Goal: Task Accomplishment & Management: Use online tool/utility

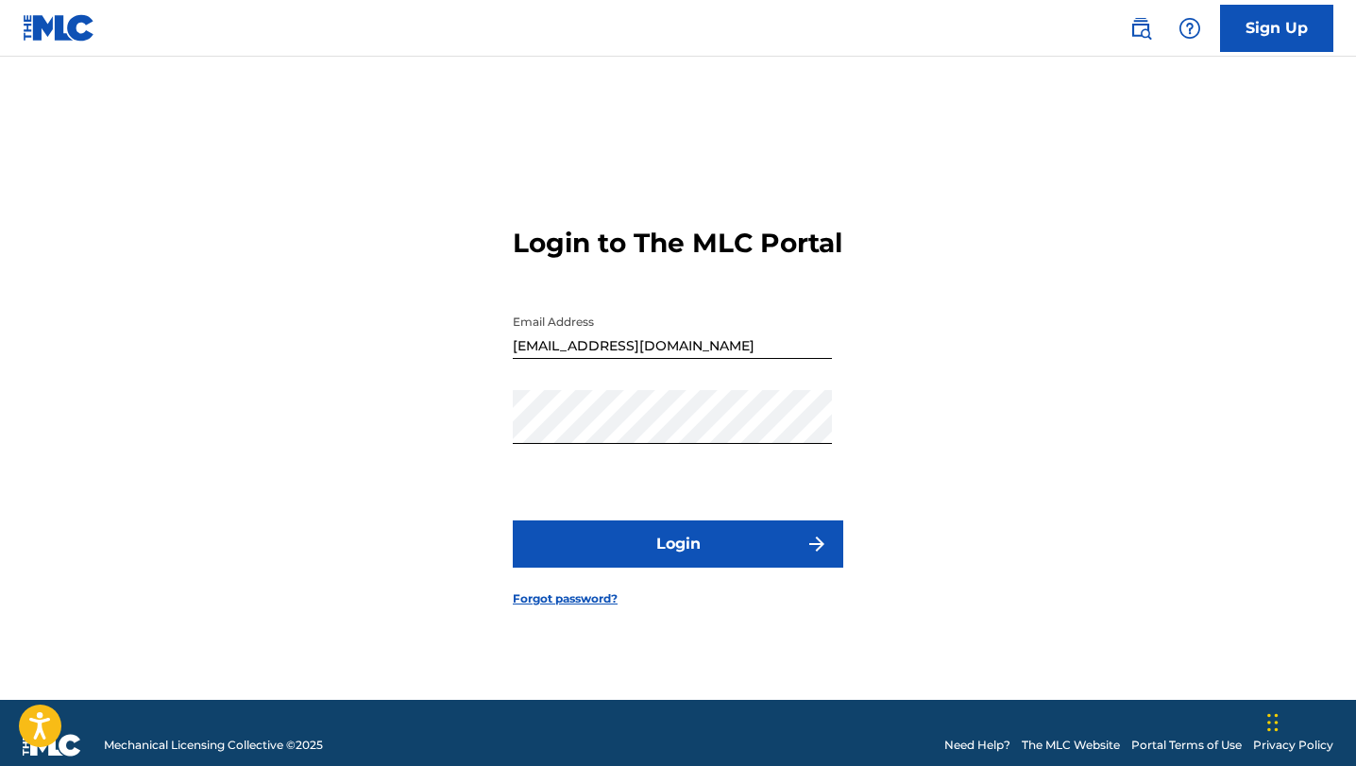
click at [700, 560] on button "Login" at bounding box center [678, 543] width 330 height 47
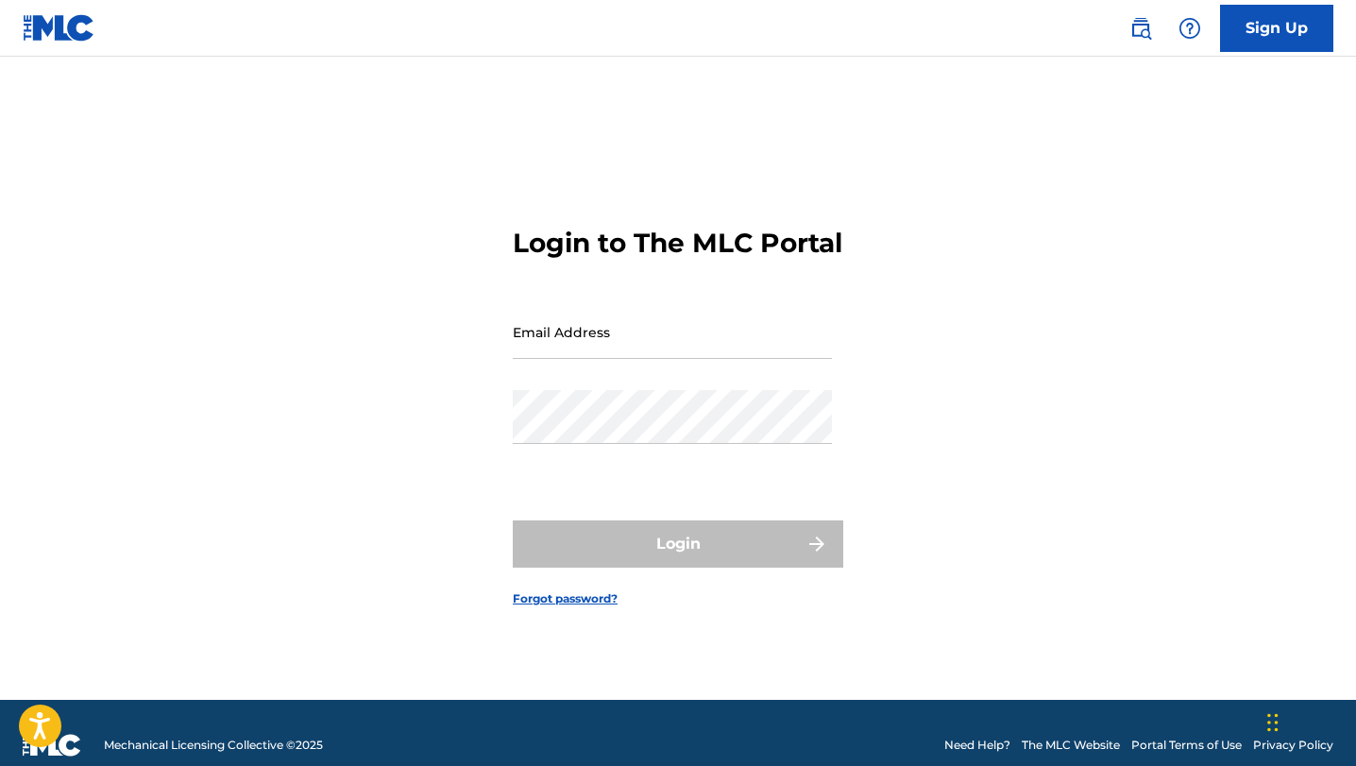
click at [566, 356] on input "Email Address" at bounding box center [672, 332] width 319 height 54
type input "[EMAIL_ADDRESS][DOMAIN_NAME]"
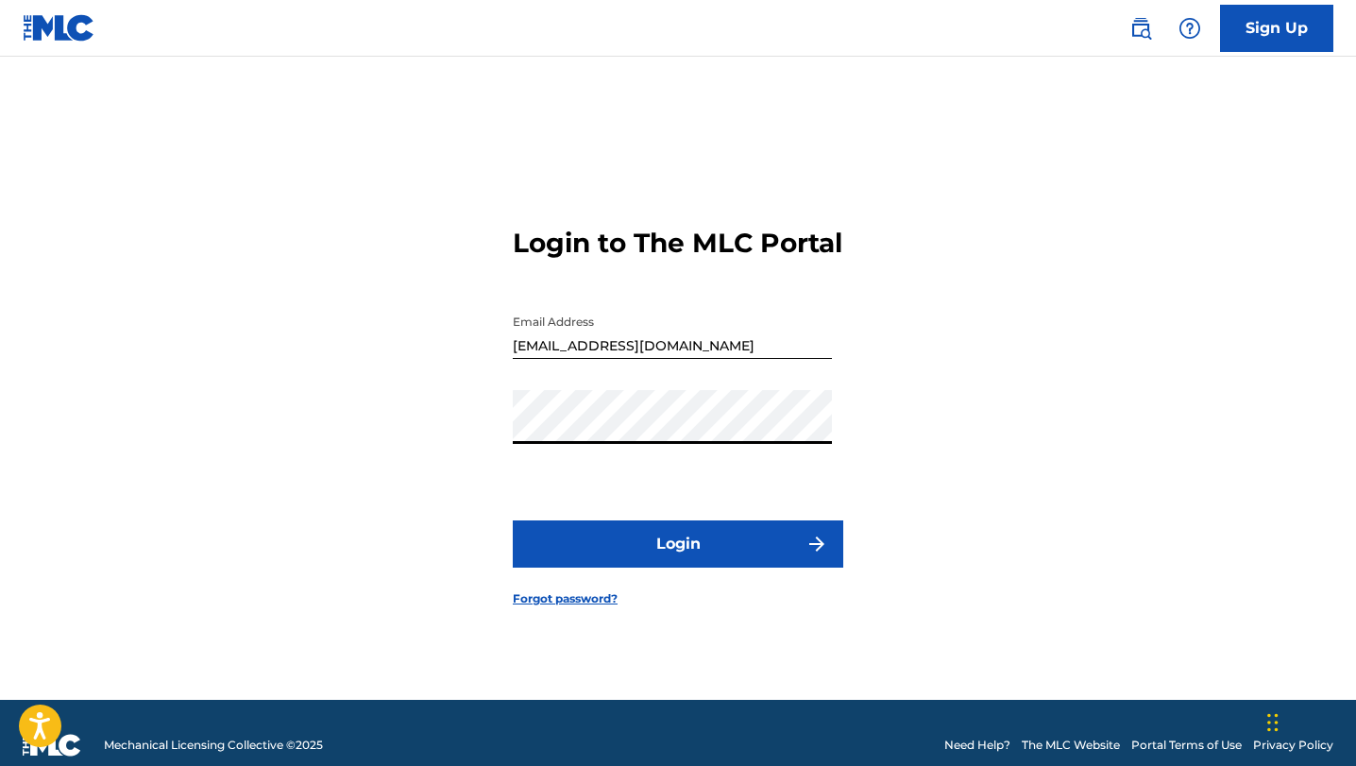
click at [695, 559] on button "Login" at bounding box center [678, 543] width 330 height 47
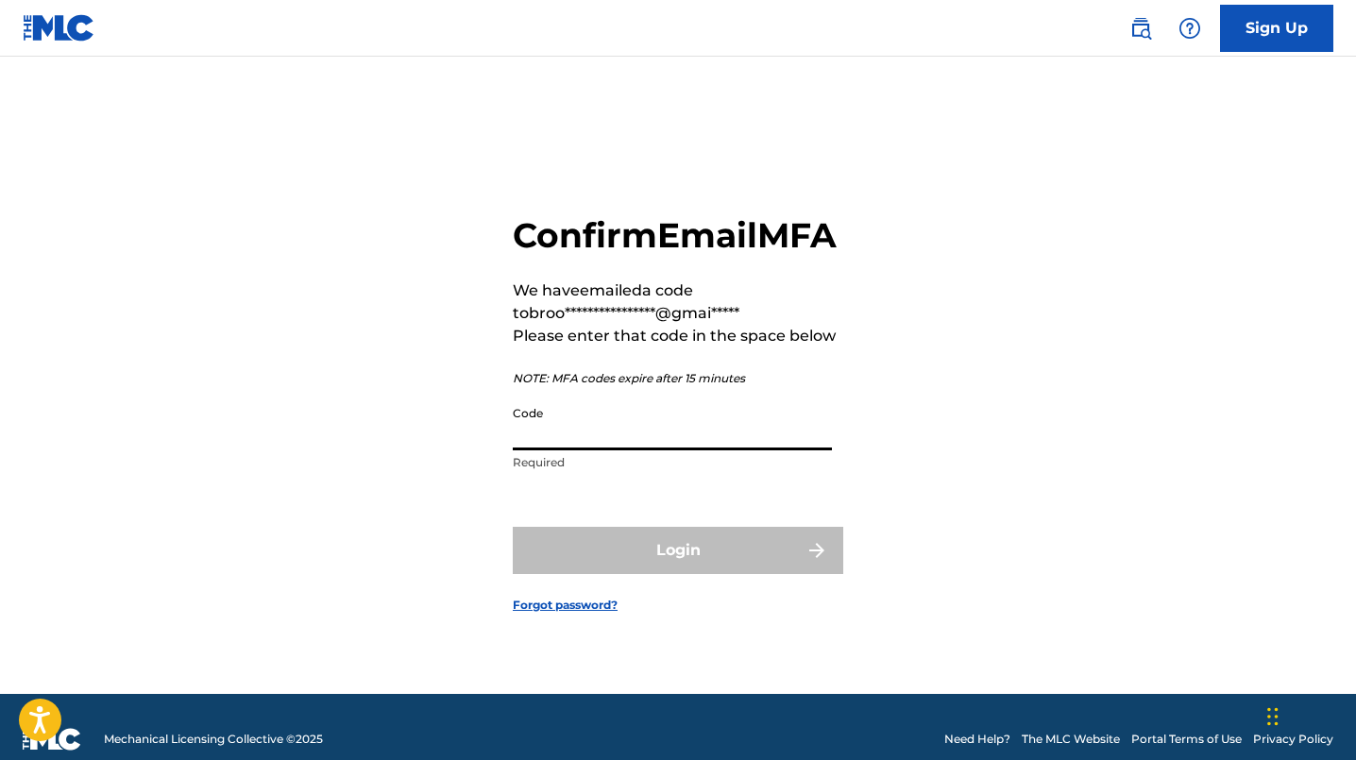
click at [581, 450] on input "Code" at bounding box center [672, 424] width 319 height 54
paste input "426226"
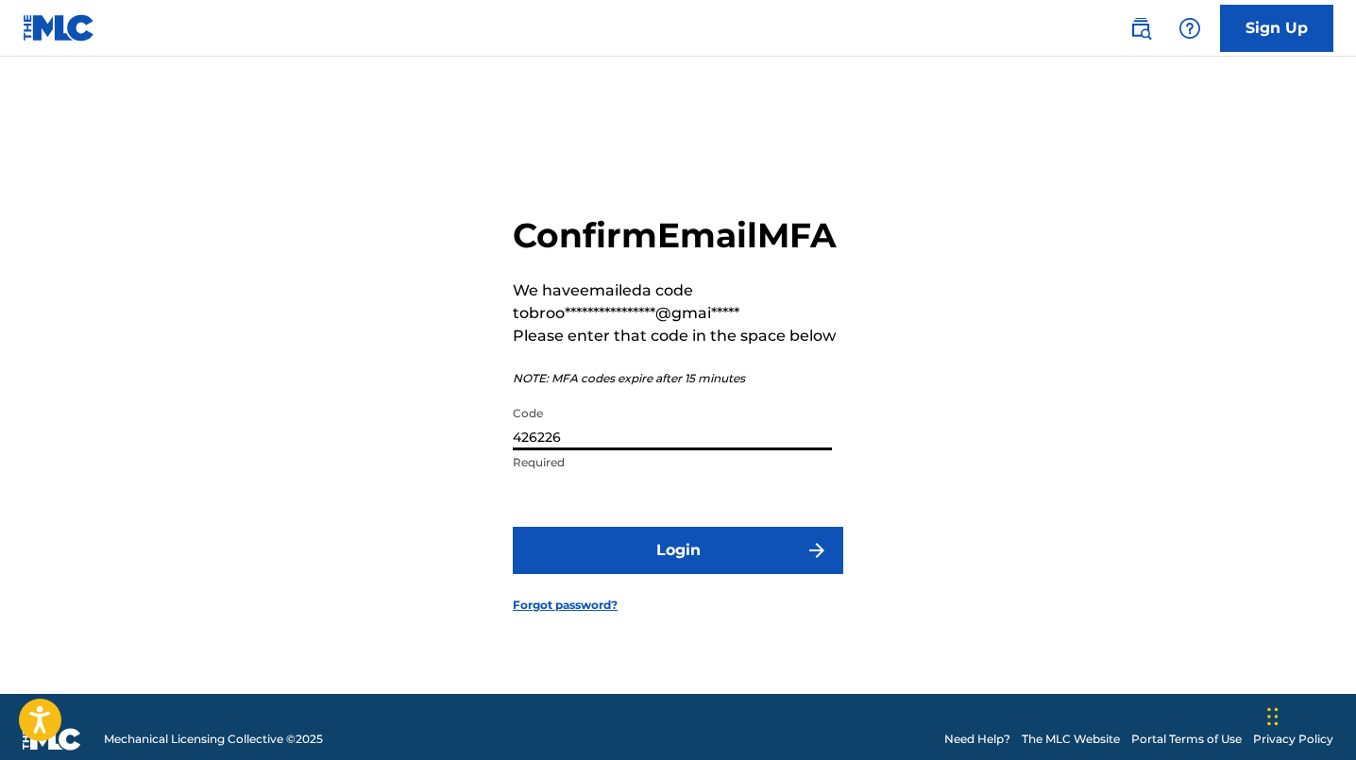
type input "426226"
click at [656, 574] on button "Login" at bounding box center [678, 550] width 330 height 47
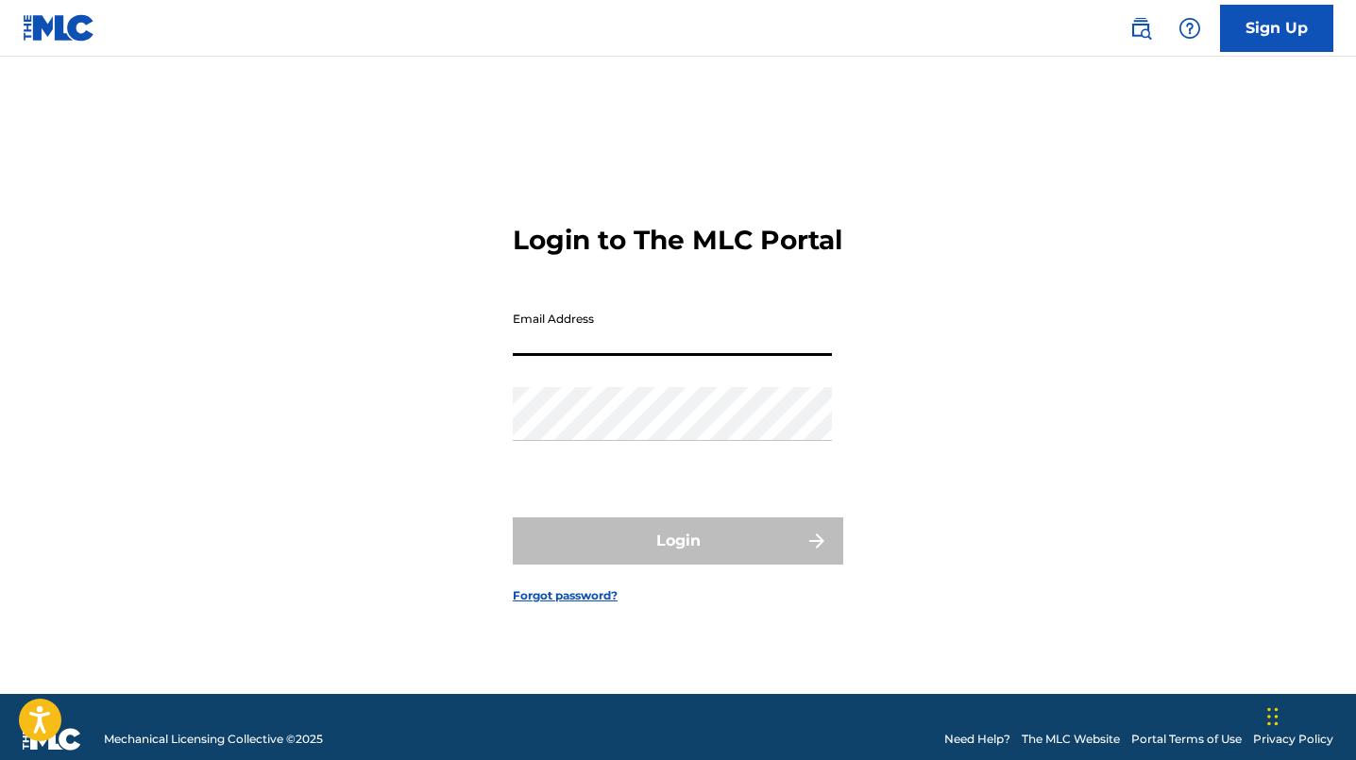
click at [615, 356] on input "Email Address" at bounding box center [672, 329] width 319 height 54
type input "[EMAIL_ADDRESS][DOMAIN_NAME]"
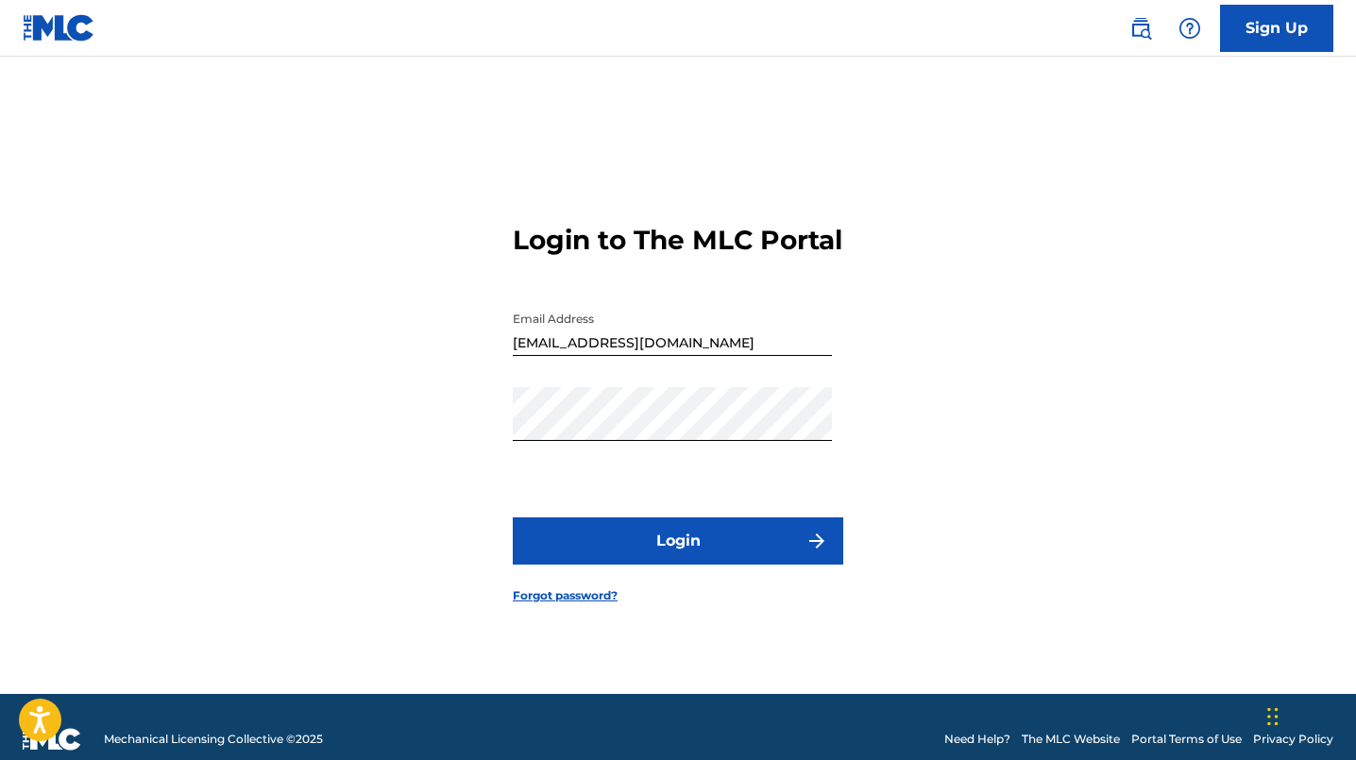
click at [676, 555] on button "Login" at bounding box center [678, 540] width 330 height 47
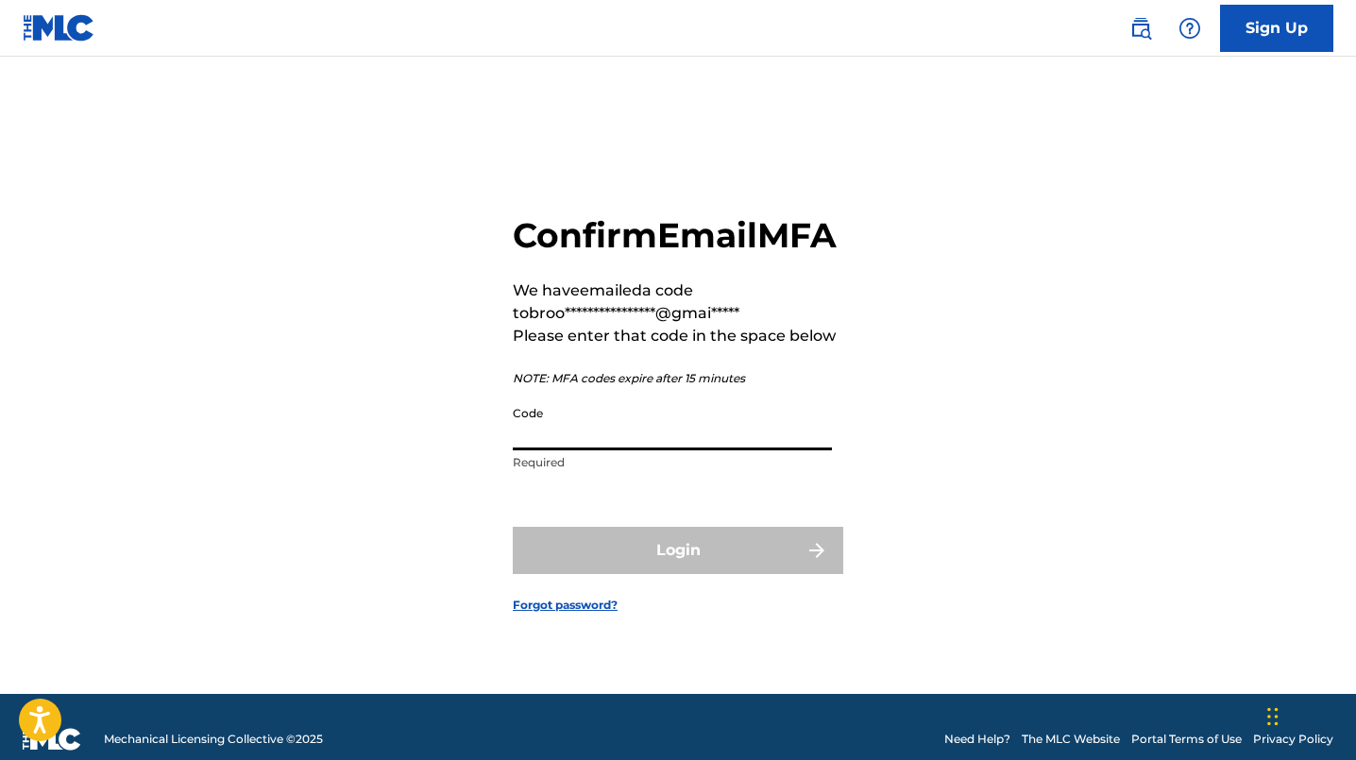
click at [576, 450] on input "Code" at bounding box center [672, 424] width 319 height 54
paste input "507673"
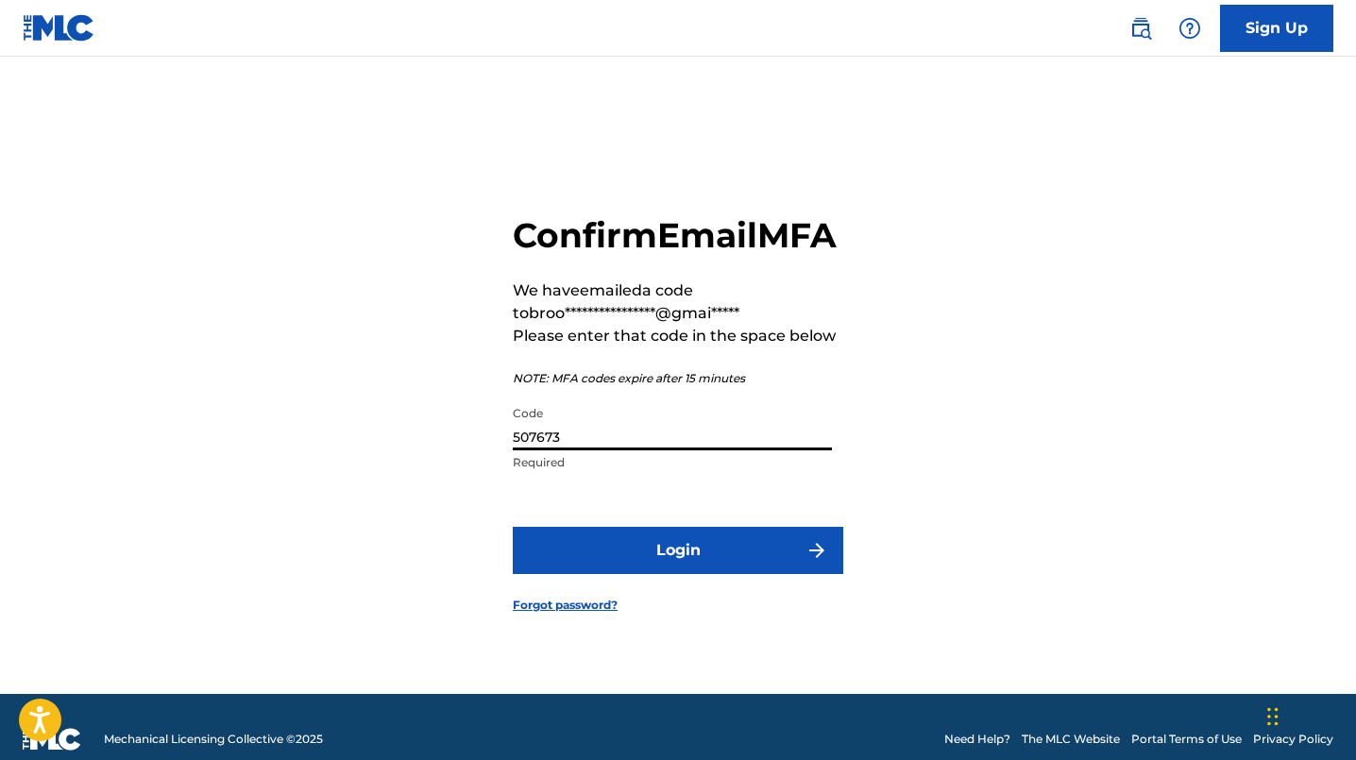
type input "507673"
click at [629, 571] on button "Login" at bounding box center [678, 550] width 330 height 47
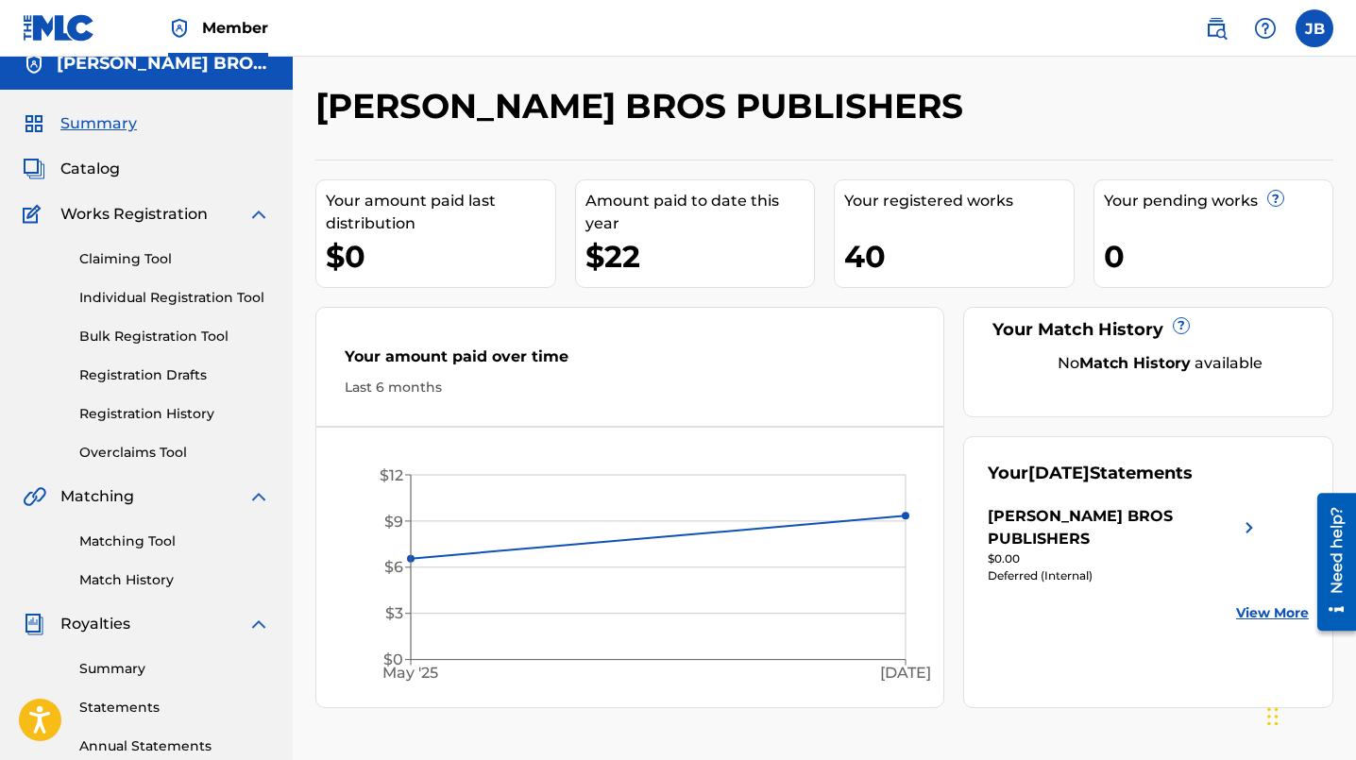
scroll to position [24, 0]
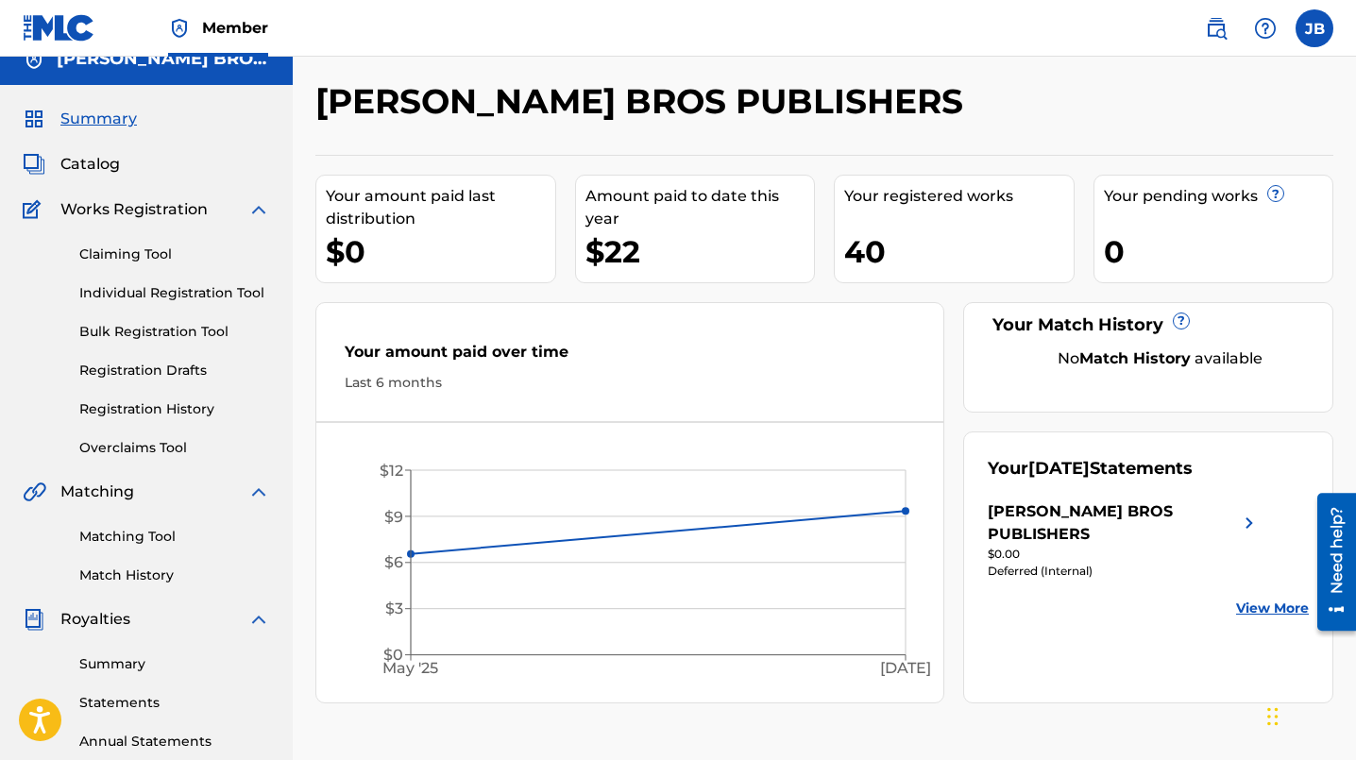
click at [140, 330] on link "Bulk Registration Tool" at bounding box center [174, 332] width 191 height 20
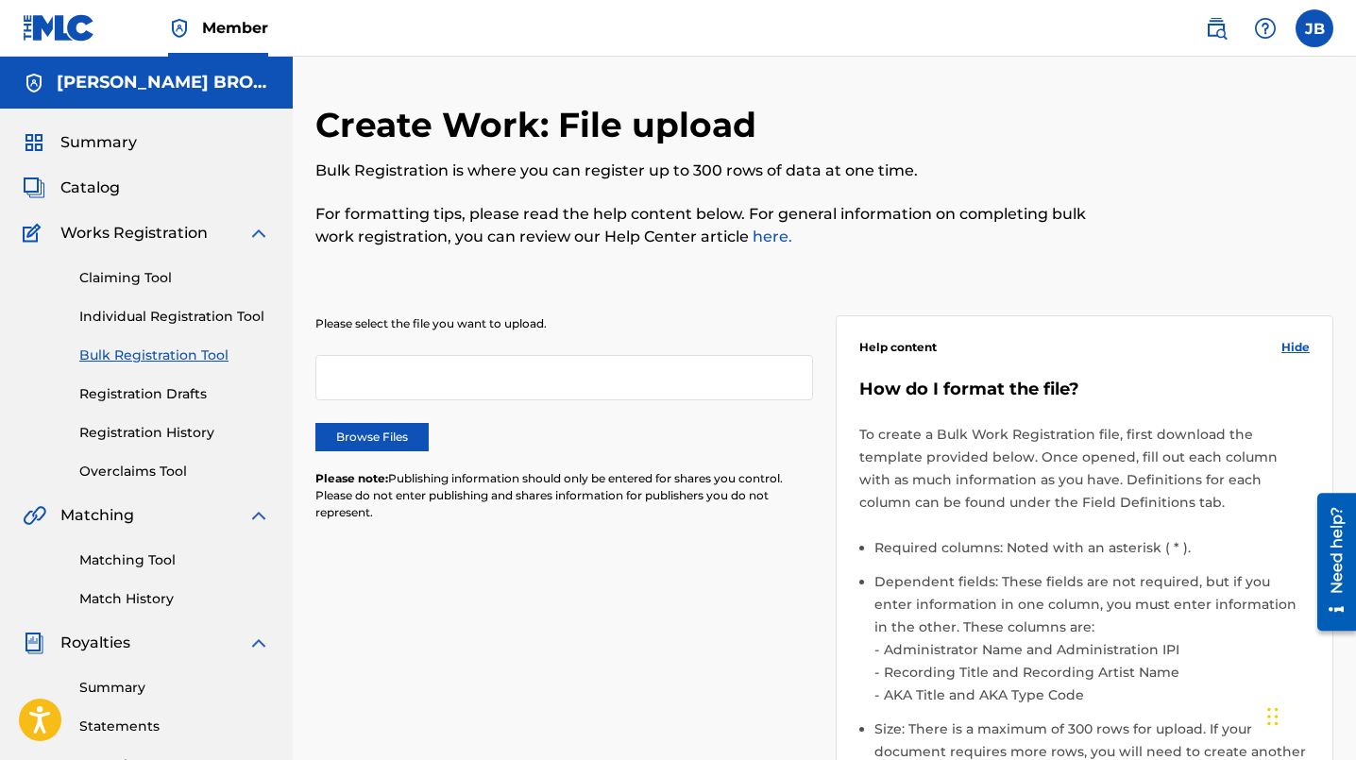
click at [759, 233] on link "here." at bounding box center [770, 237] width 43 height 18
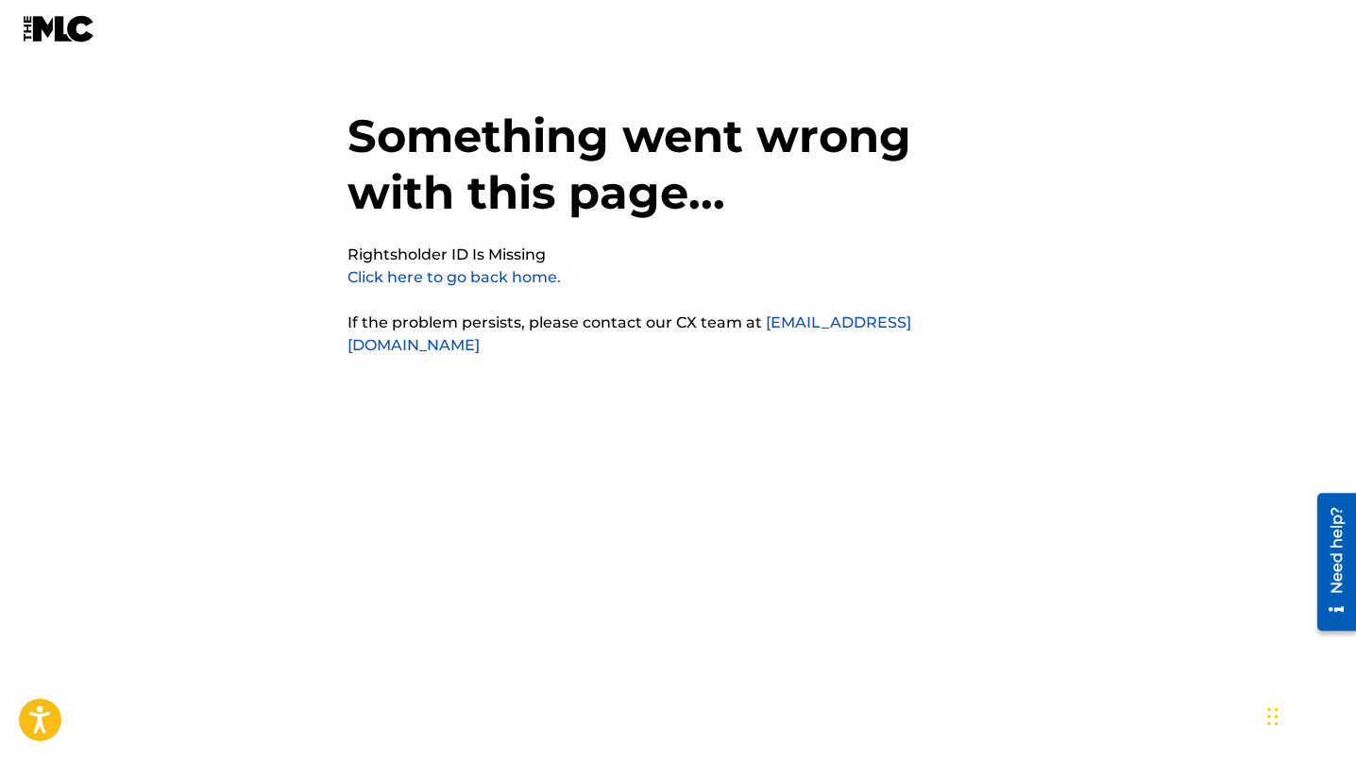
click at [479, 275] on link "Click here to go back home." at bounding box center [453, 277] width 213 height 18
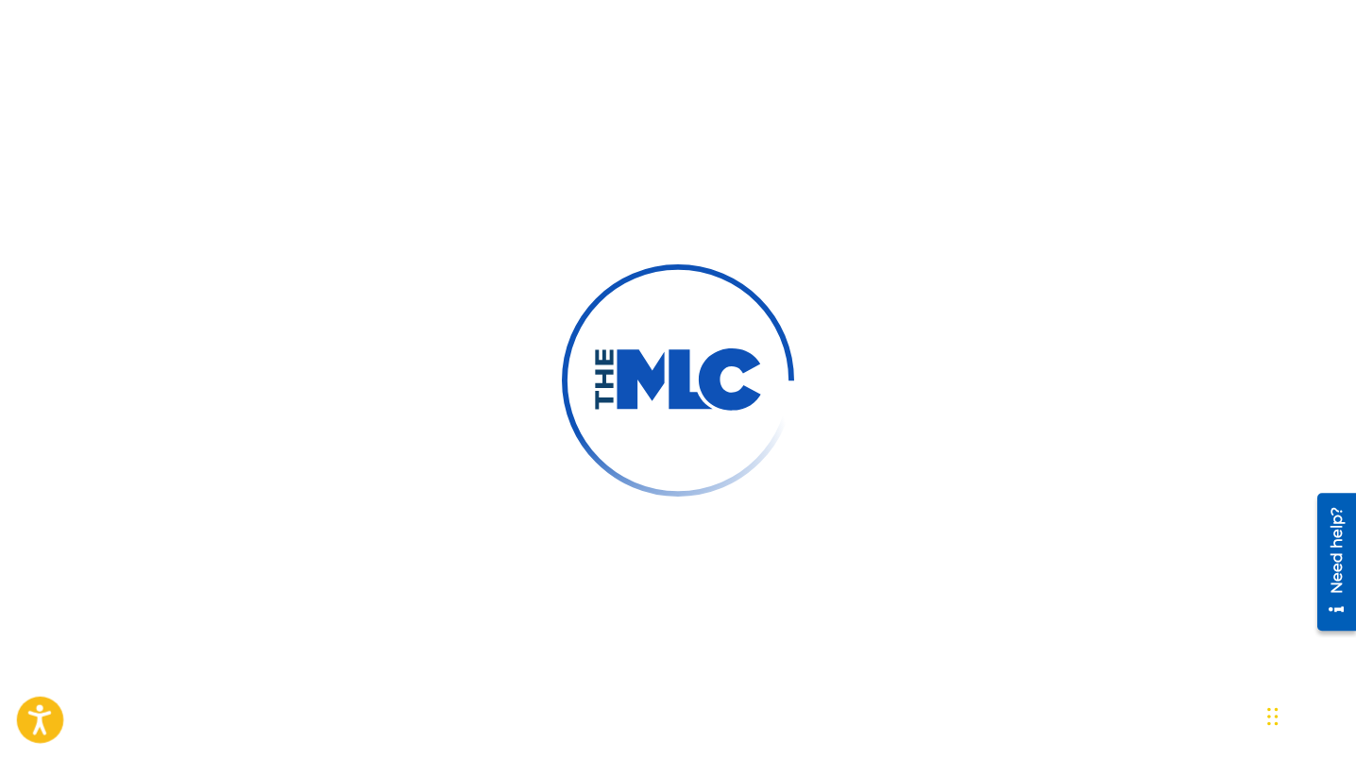
click at [41, 728] on icon "Open accessiBe: accessibility options, statement and help" at bounding box center [39, 719] width 23 height 30
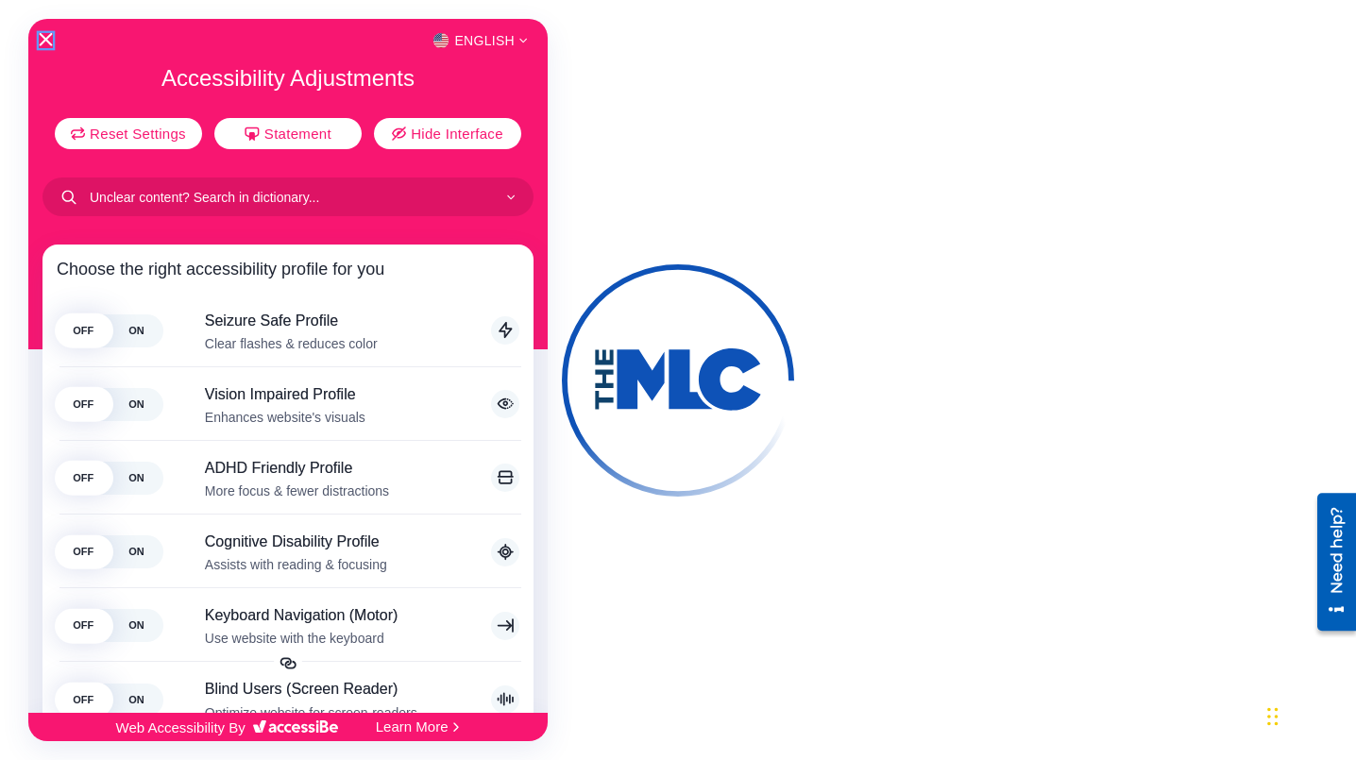
click at [45, 37] on icon "Close Accessibility Interface" at bounding box center [45, 39] width 13 height 13
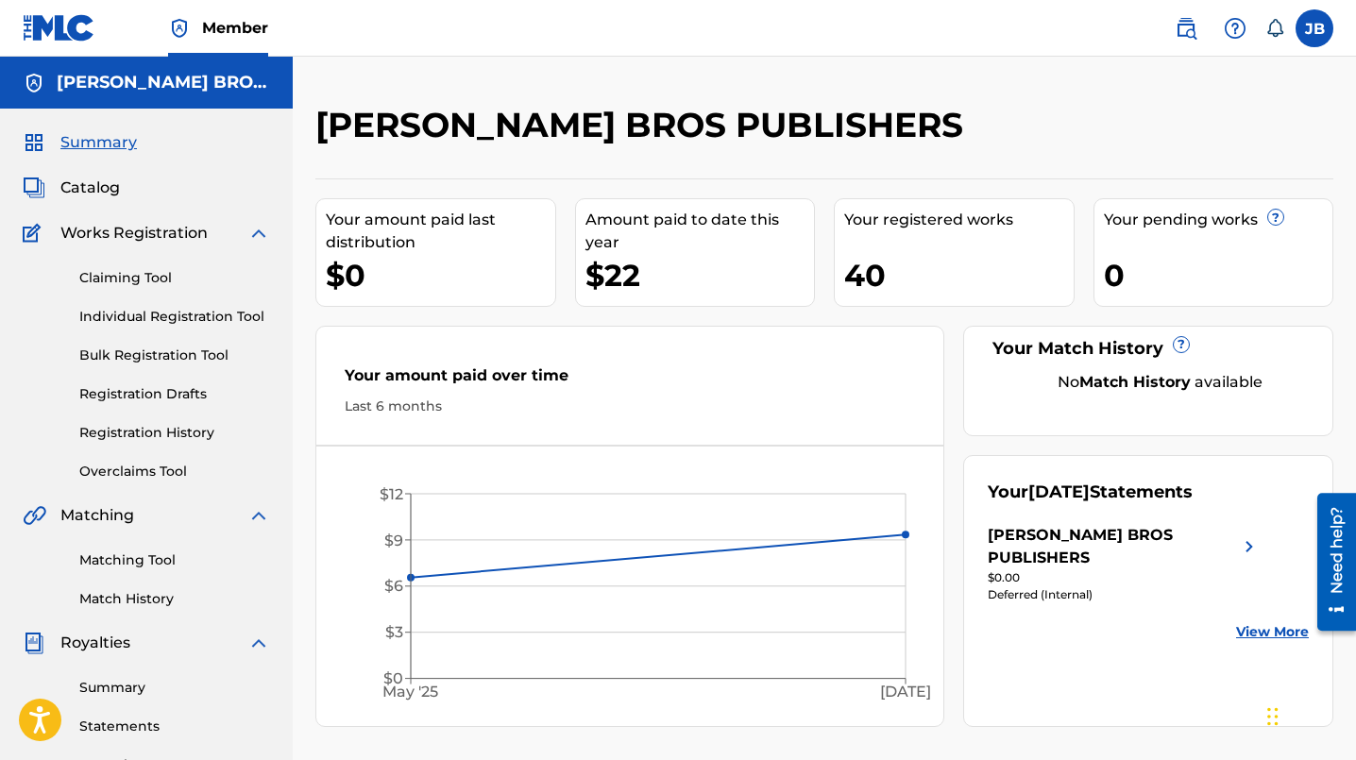
click at [130, 347] on link "Bulk Registration Tool" at bounding box center [174, 356] width 191 height 20
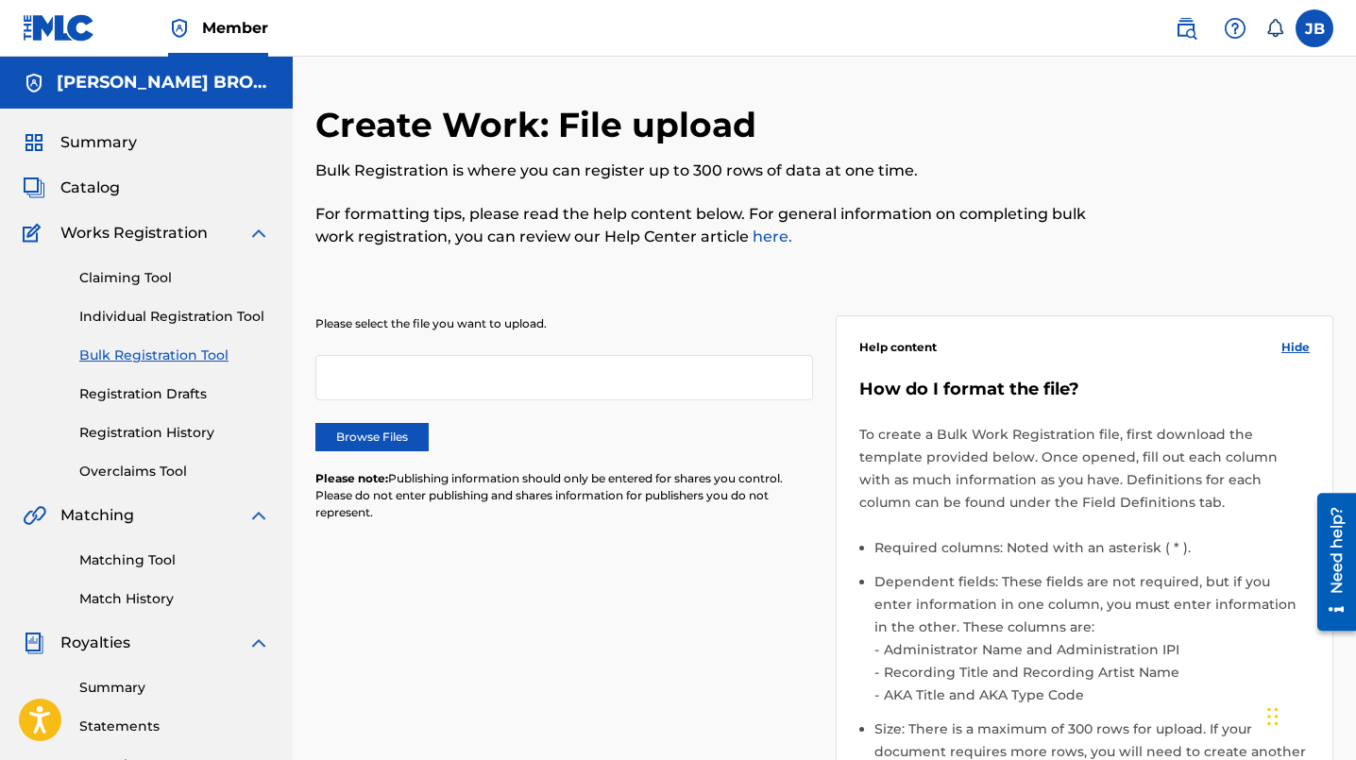
click at [375, 429] on label "Browse Files" at bounding box center [371, 437] width 113 height 28
click at [0, 0] on input "Browse Files" at bounding box center [0, 0] width 0 height 0
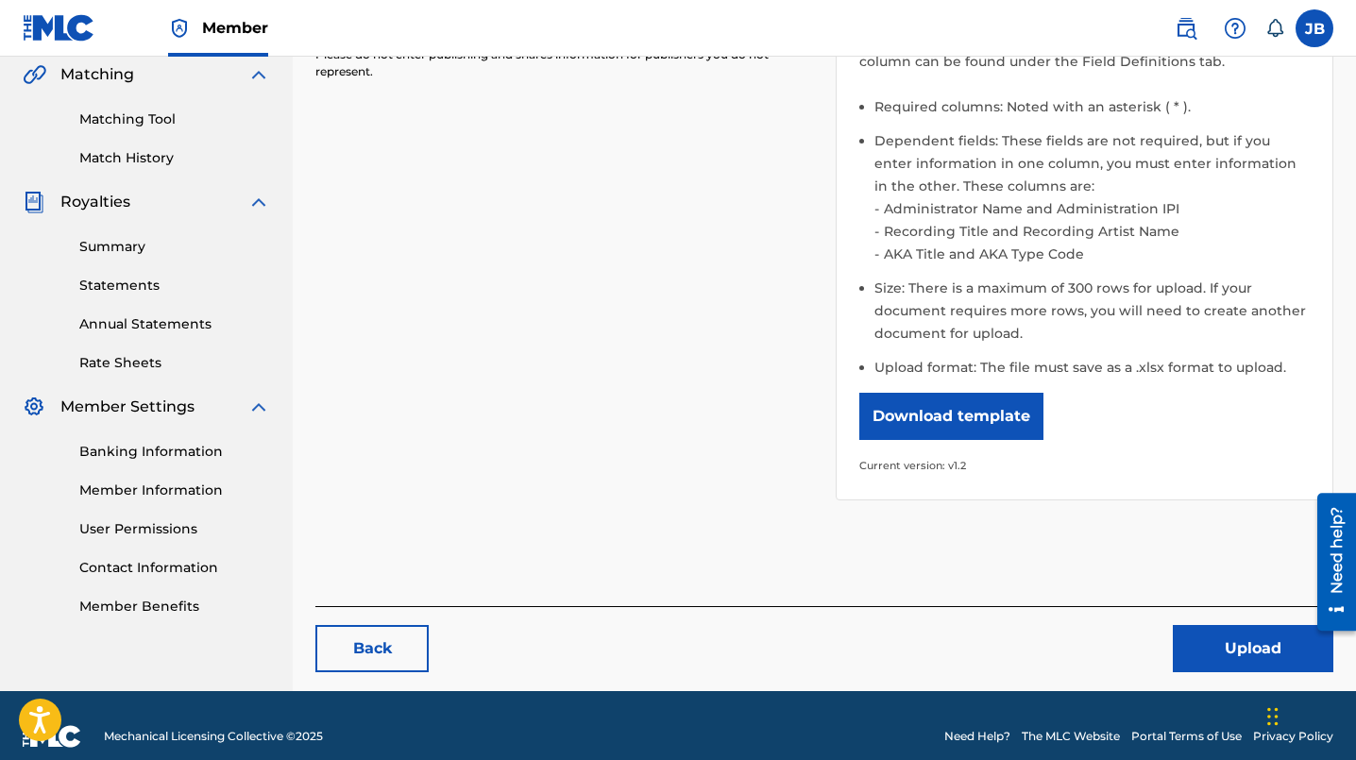
scroll to position [453, 0]
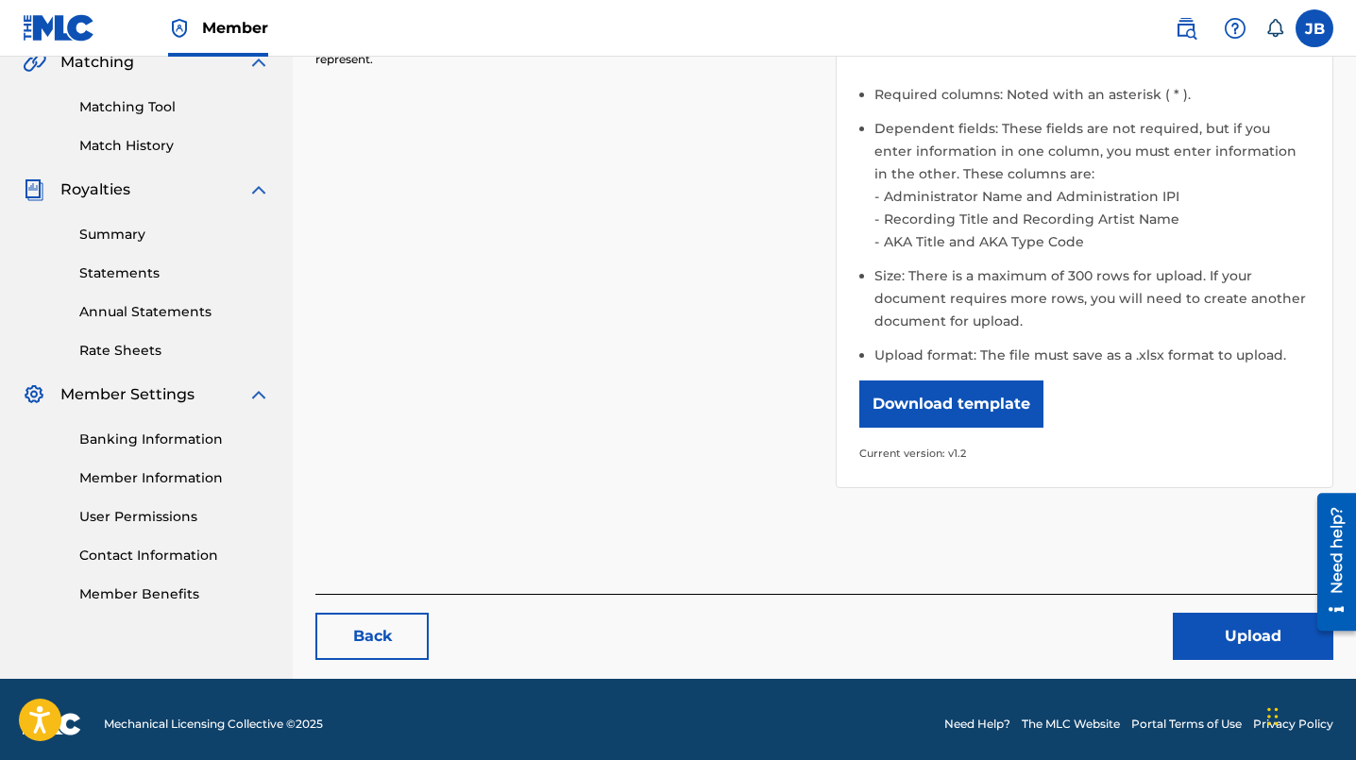
click at [1236, 641] on button "Upload" at bounding box center [1253, 636] width 161 height 47
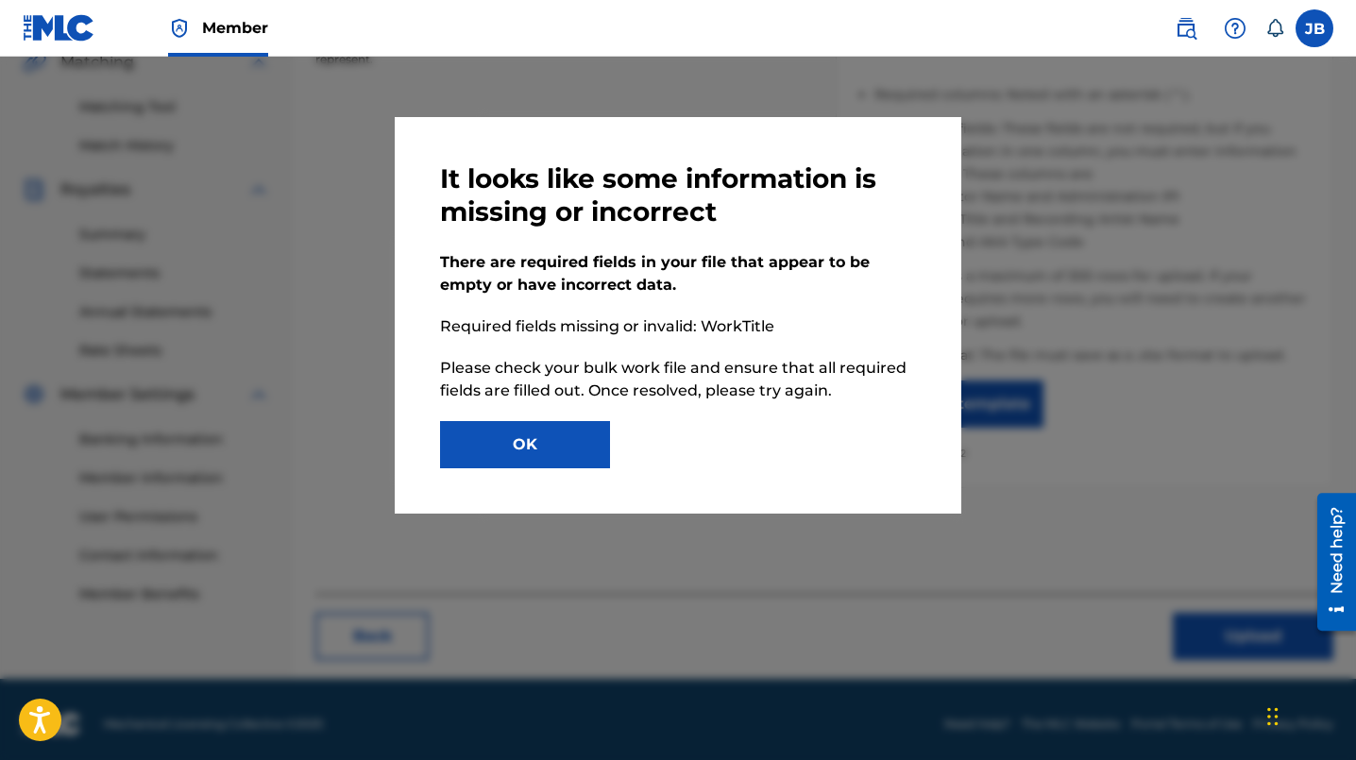
click at [542, 442] on button "OK" at bounding box center [525, 444] width 170 height 47
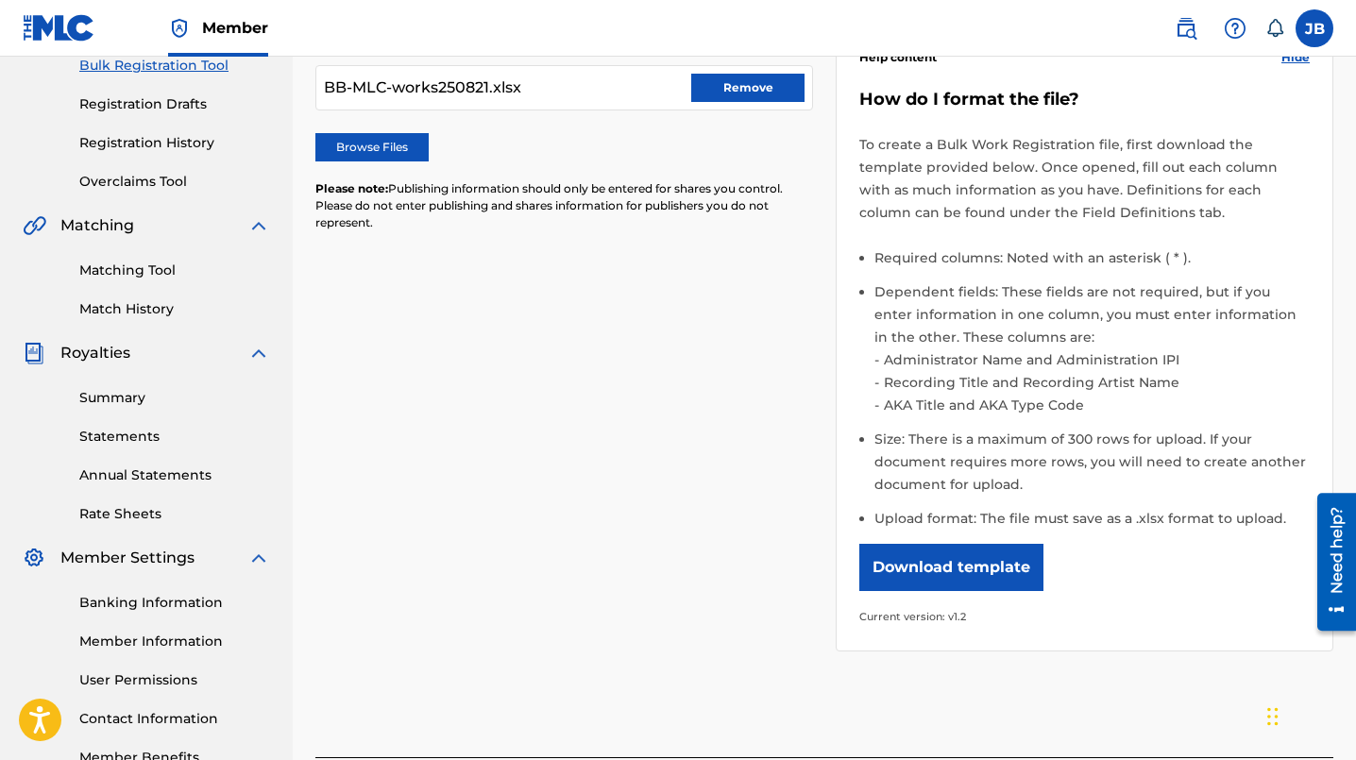
scroll to position [169, 0]
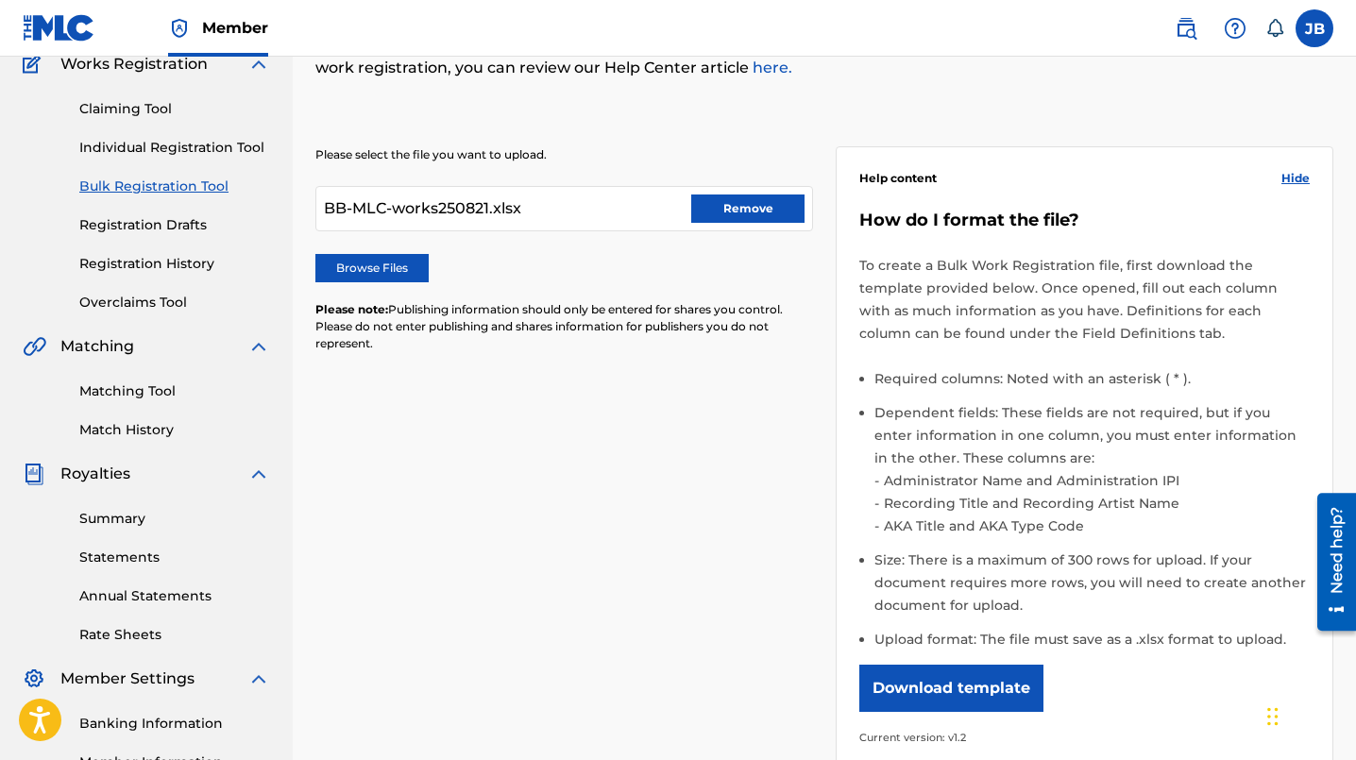
click at [761, 209] on button "Remove" at bounding box center [747, 209] width 113 height 28
click at [363, 262] on label "Browse Files" at bounding box center [371, 268] width 113 height 28
click at [0, 0] on input "Browse Files" at bounding box center [0, 0] width 0 height 0
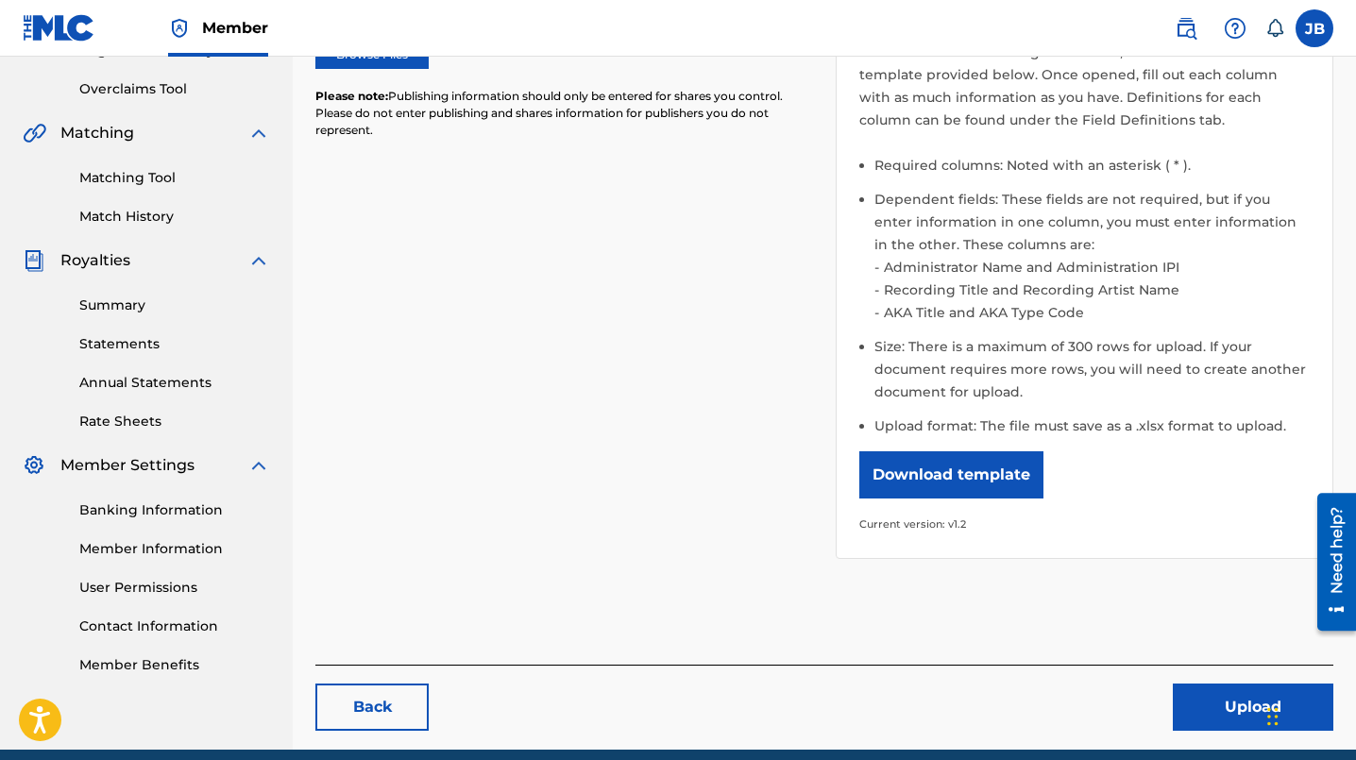
scroll to position [462, 0]
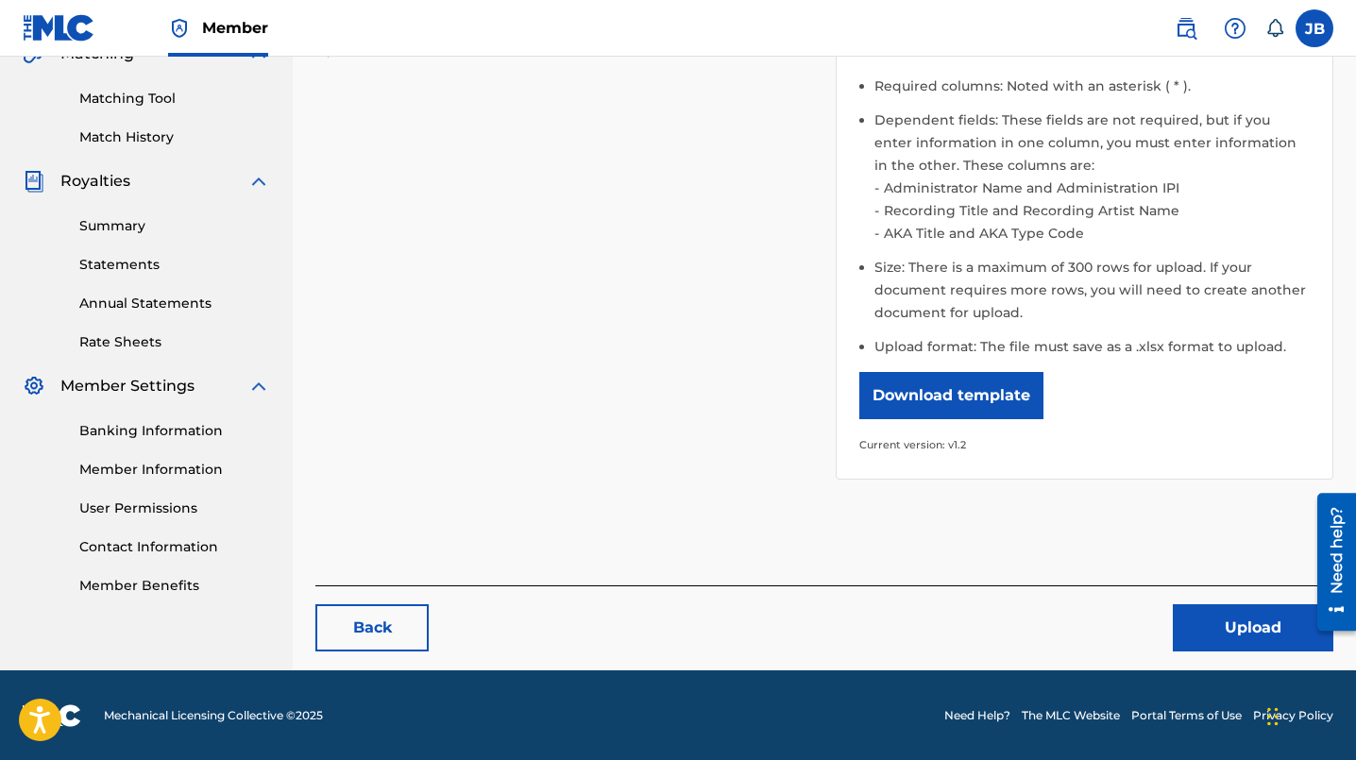
click at [1253, 630] on button "Upload" at bounding box center [1253, 627] width 161 height 47
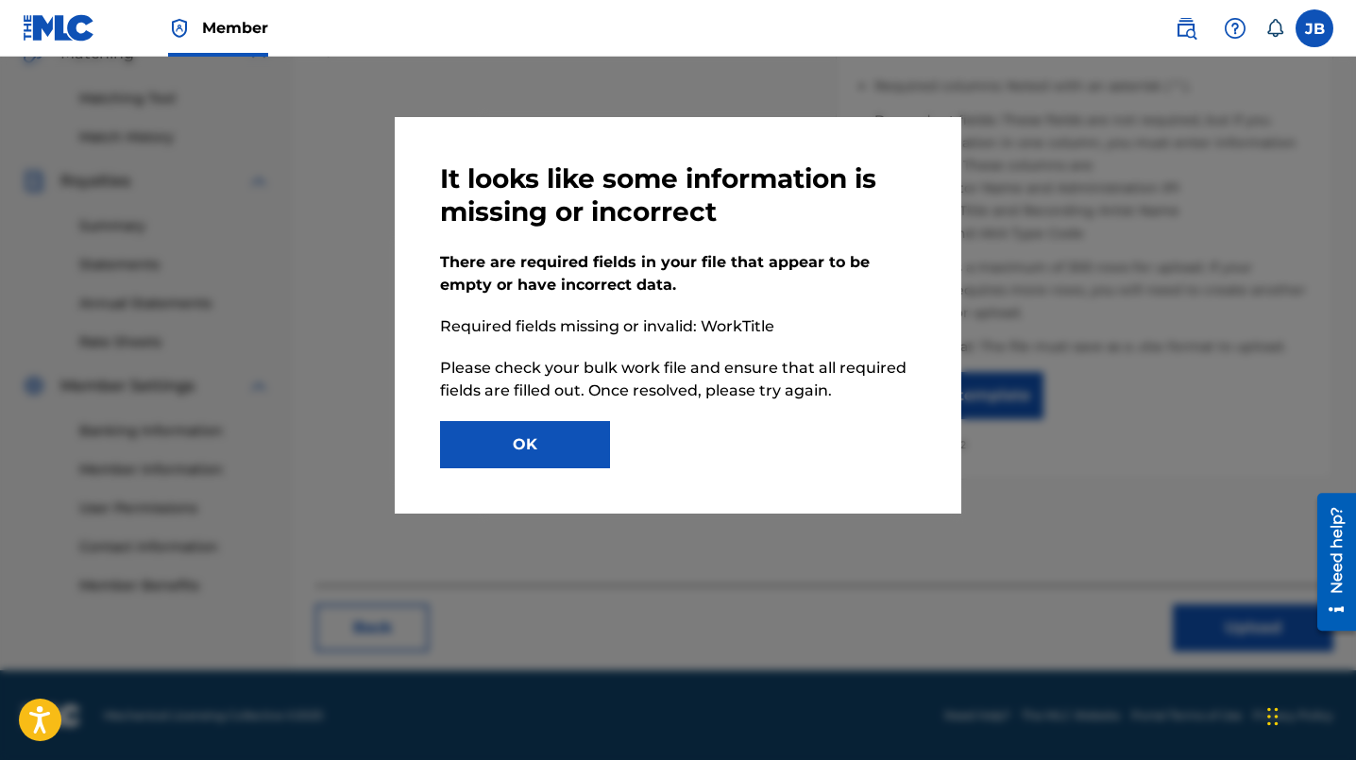
click at [564, 453] on button "OK" at bounding box center [525, 444] width 170 height 47
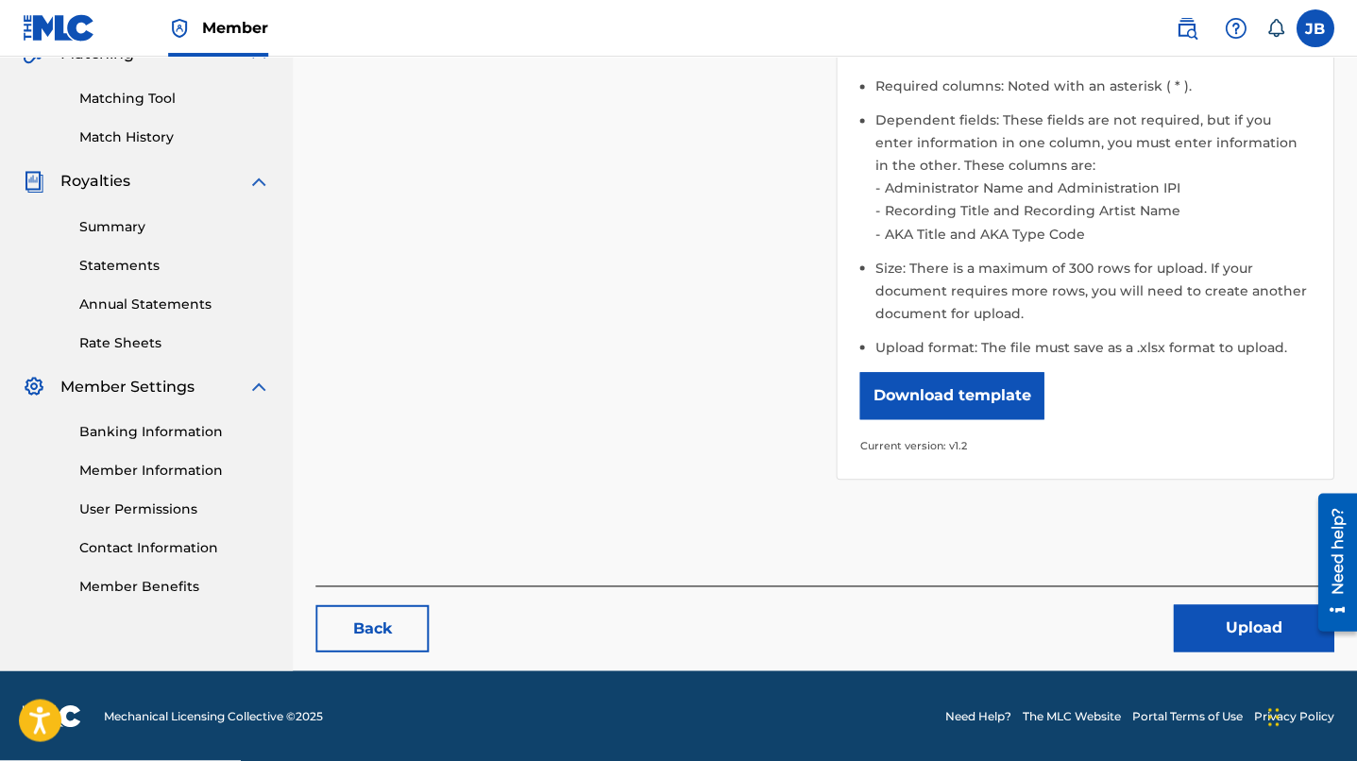
scroll to position [0, 0]
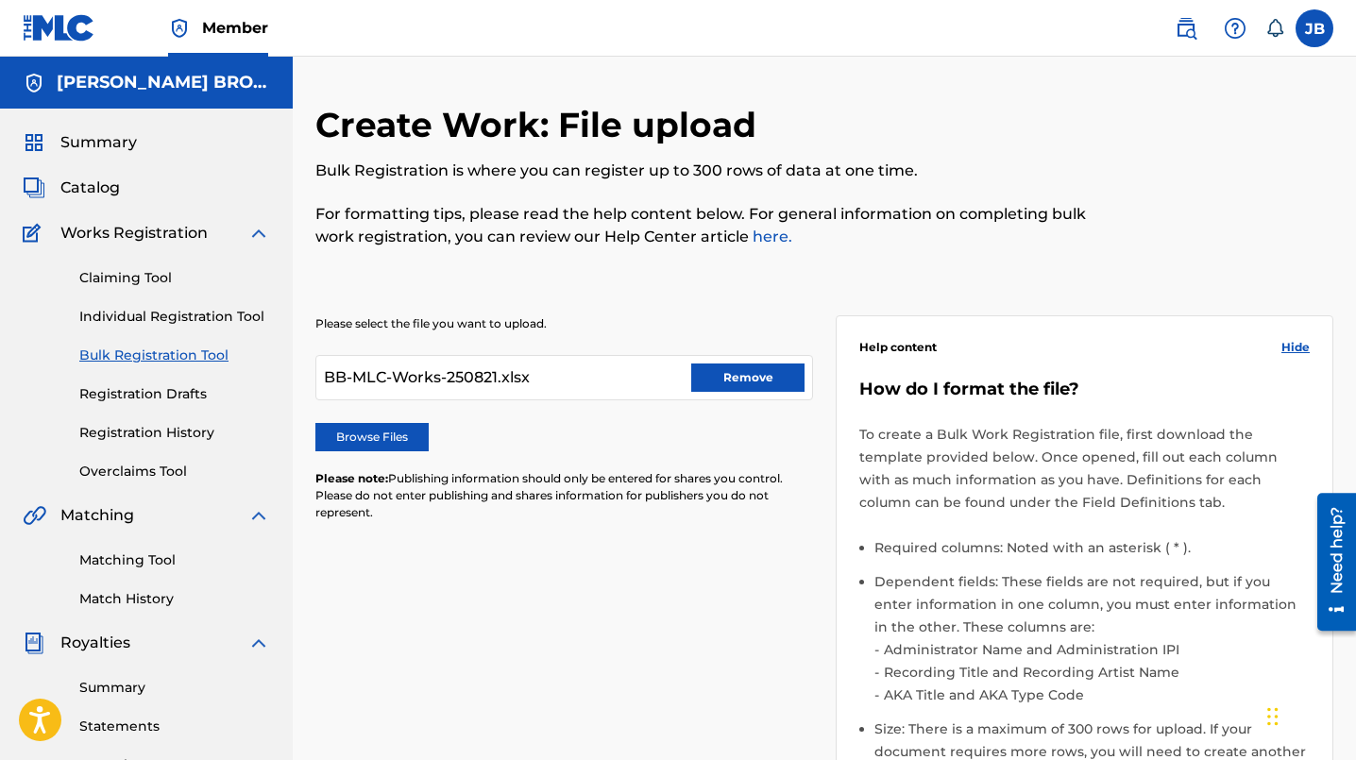
click at [735, 369] on button "Remove" at bounding box center [747, 378] width 113 height 28
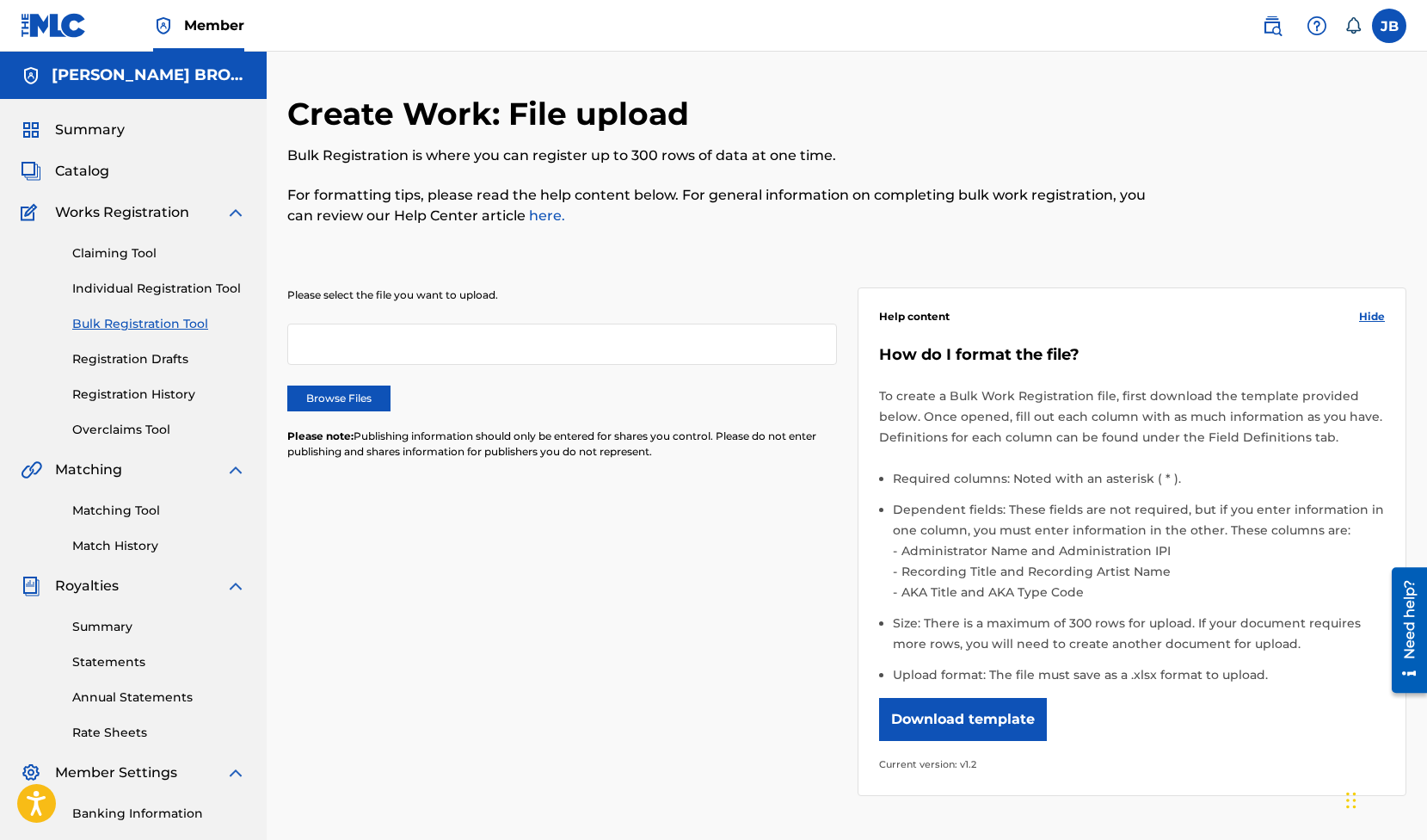
click at [949, 691] on button "Download template" at bounding box center [963, 719] width 168 height 43
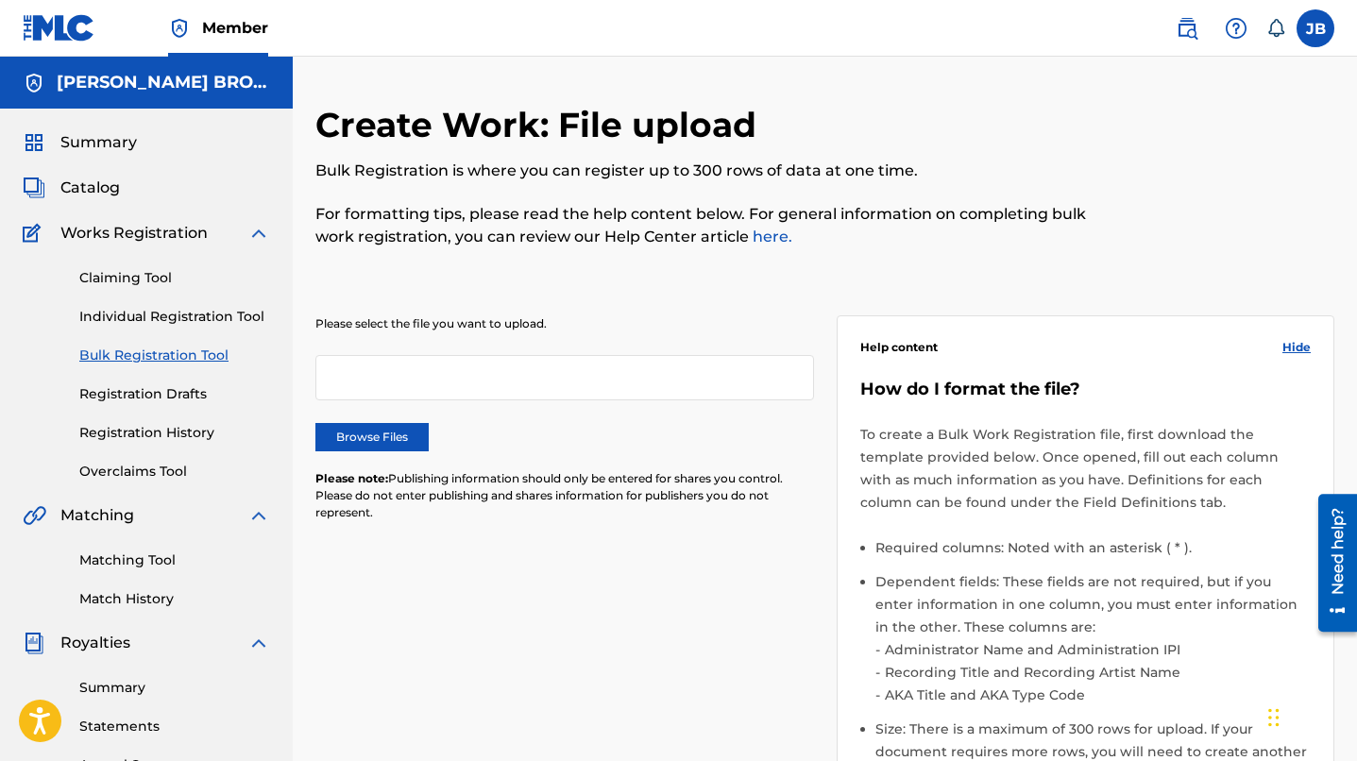
click at [349, 431] on label "Browse Files" at bounding box center [371, 437] width 113 height 28
click at [0, 0] on input "Browse Files" at bounding box center [0, 0] width 0 height 0
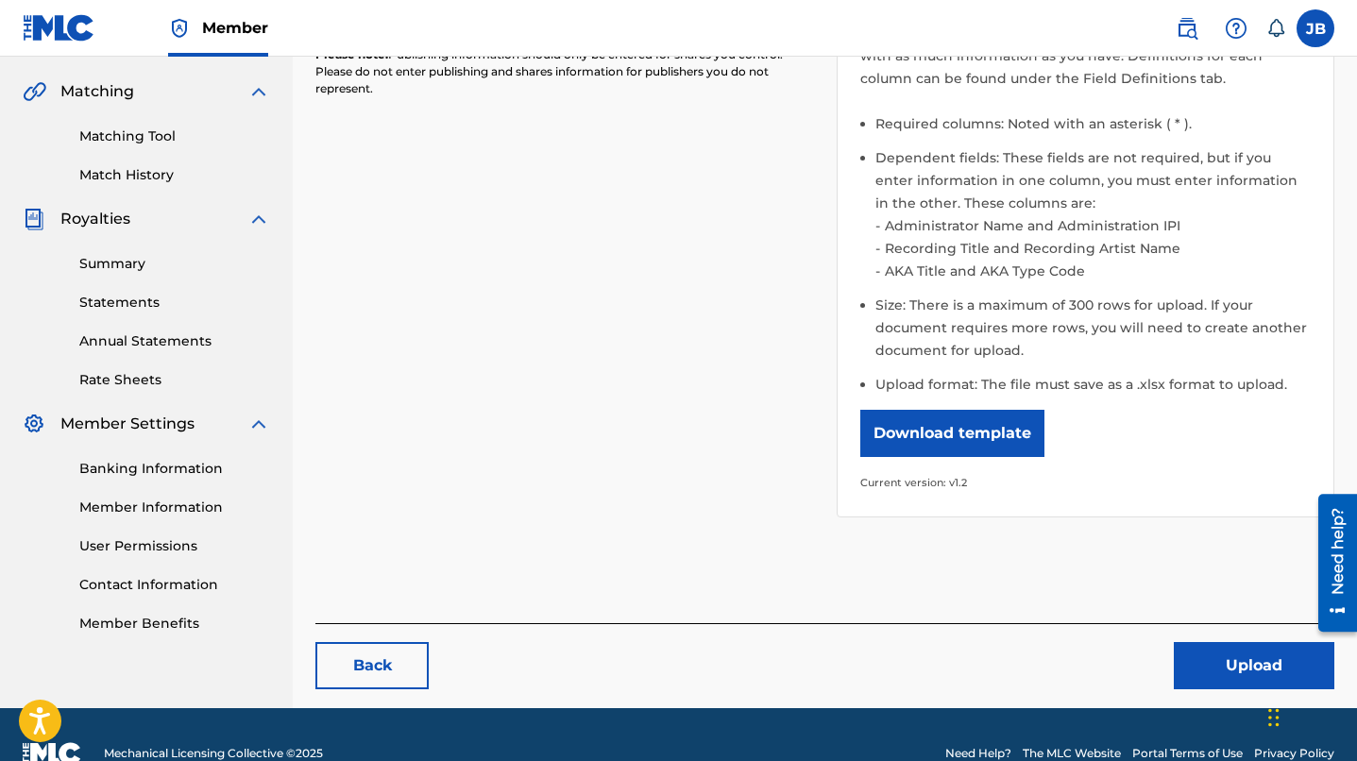
scroll to position [461, 0]
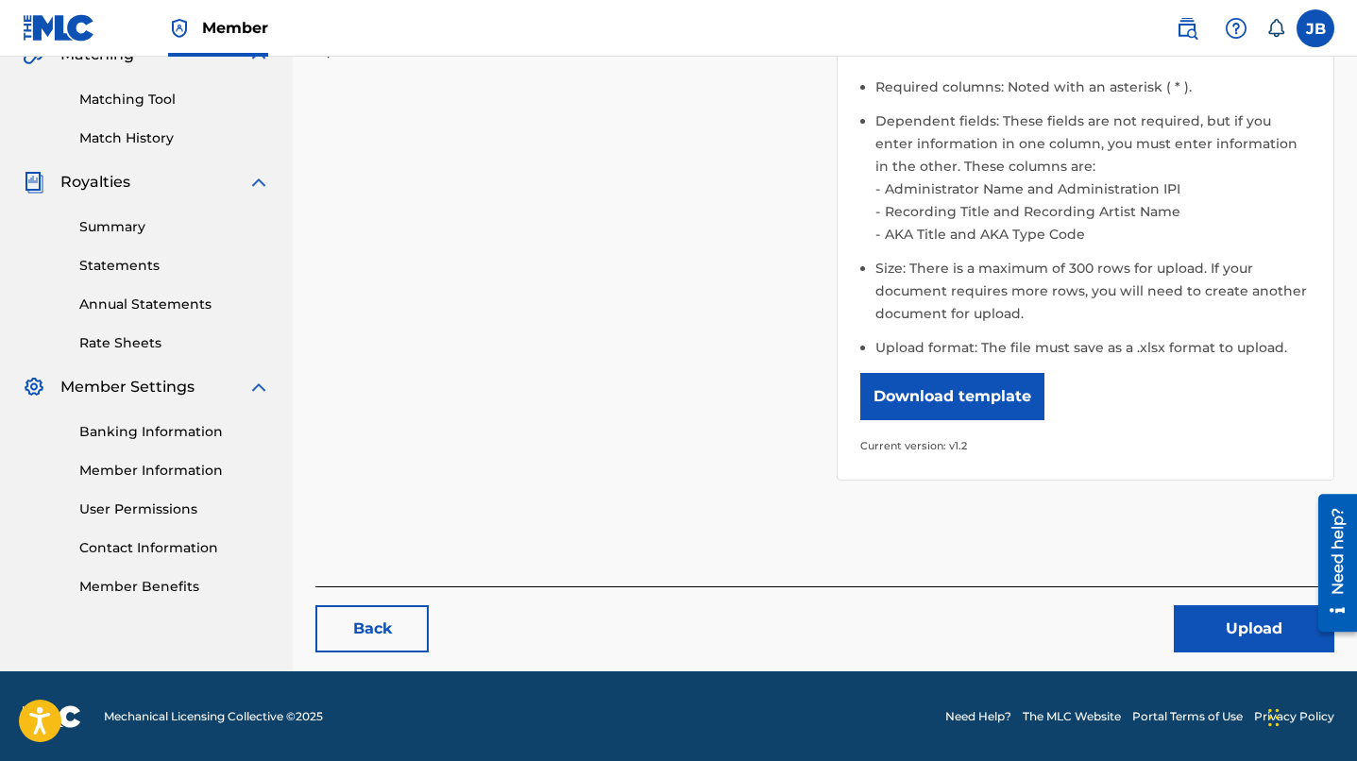
click at [1256, 618] on button "Upload" at bounding box center [1254, 628] width 161 height 47
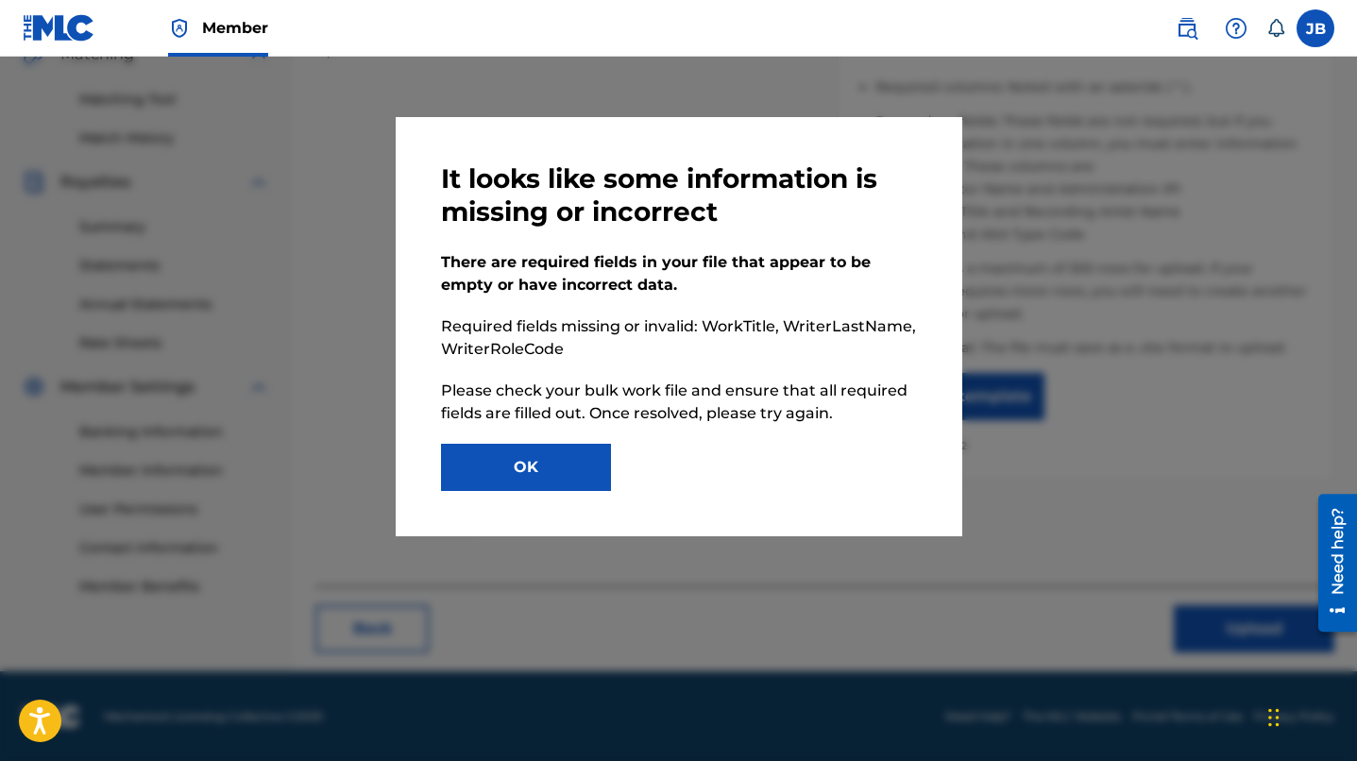
click at [576, 468] on button "OK" at bounding box center [526, 467] width 170 height 47
